Goal: Transaction & Acquisition: Purchase product/service

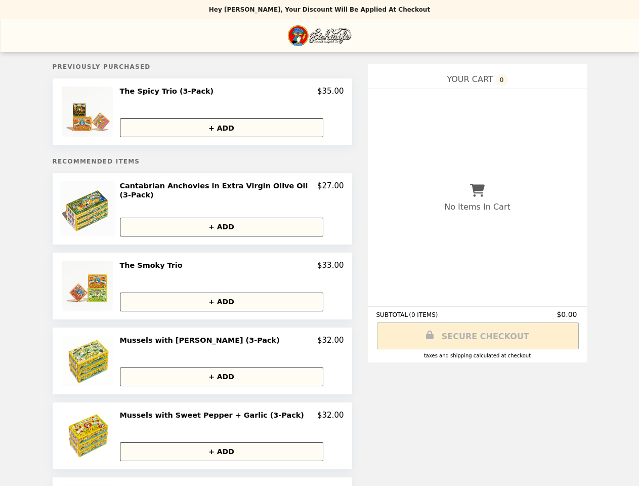
click at [99, 113] on img at bounding box center [88, 112] width 53 height 51
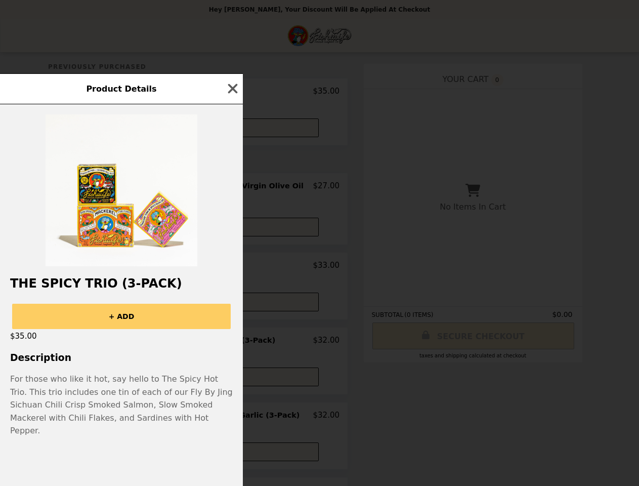
click at [232, 93] on div "Product Details The Spicy Trio (3-Pack) + ADD $35.00 Description For those who …" at bounding box center [319, 243] width 639 height 486
click at [231, 129] on div at bounding box center [121, 185] width 243 height 162
click at [99, 209] on img at bounding box center [122, 190] width 152 height 152
click at [232, 188] on div at bounding box center [121, 185] width 243 height 162
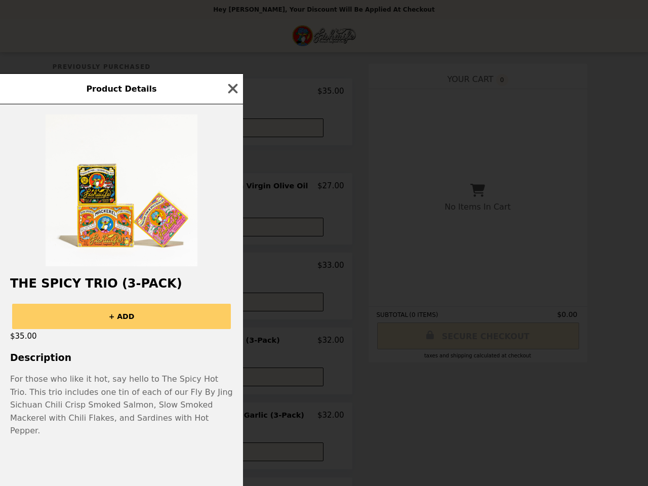
click at [231, 224] on div at bounding box center [121, 185] width 243 height 162
click at [99, 283] on div "Product Details The Spicy Trio (3-Pack) + ADD $35.00 Description For those who …" at bounding box center [324, 243] width 648 height 486
click at [232, 263] on div "Product Details The Spicy Trio (3-Pack) + ADD $35.00 Description For those who …" at bounding box center [324, 243] width 648 height 486
click at [231, 299] on button "+ ADD" at bounding box center [221, 302] width 203 height 19
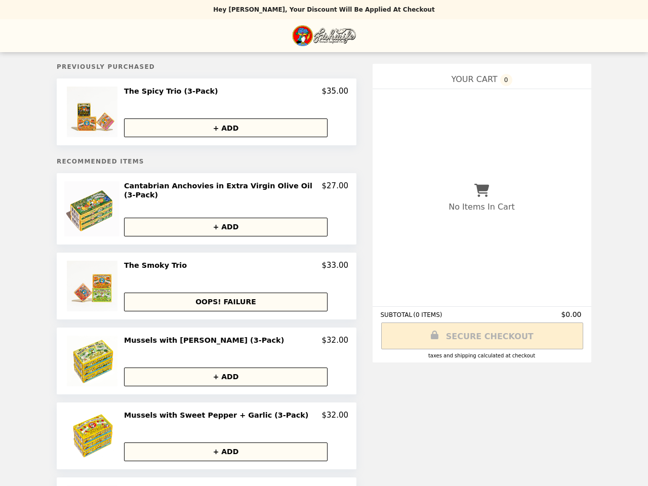
click at [99, 358] on img at bounding box center [93, 361] width 53 height 51
